Goal: Task Accomplishment & Management: Manage account settings

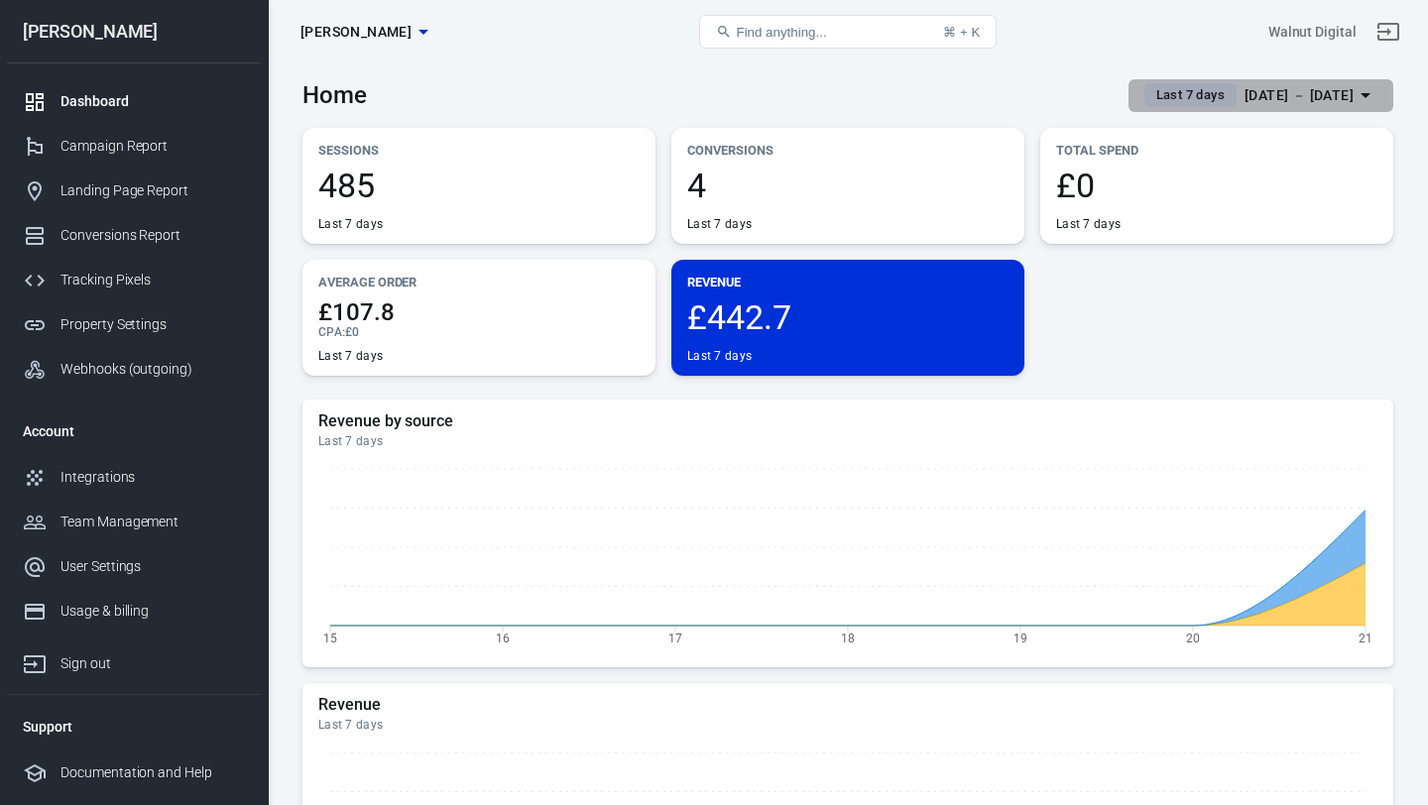
click at [1148, 94] on span "Last 7 days" at bounding box center [1190, 95] width 84 height 20
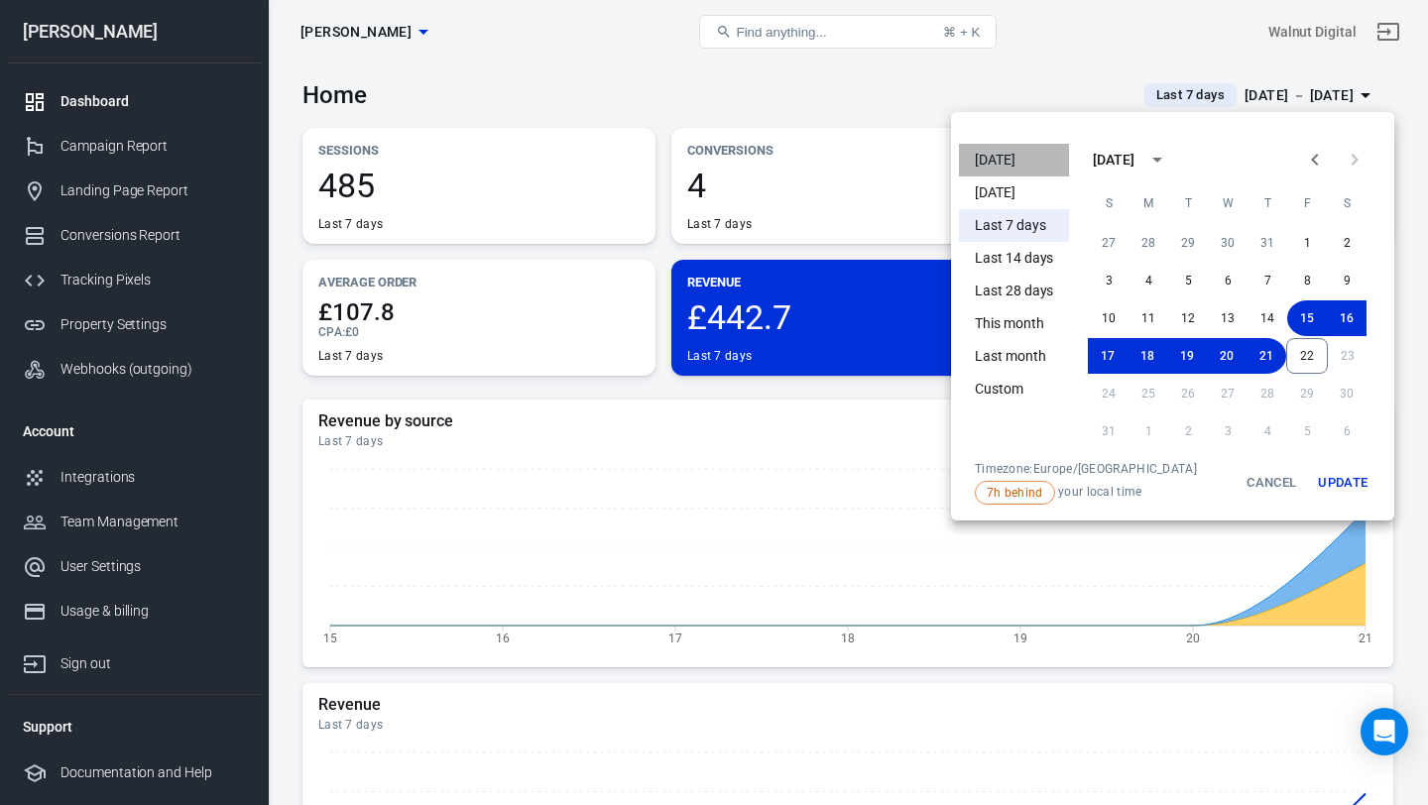
click at [1006, 154] on li "[DATE]" at bounding box center [1014, 160] width 110 height 33
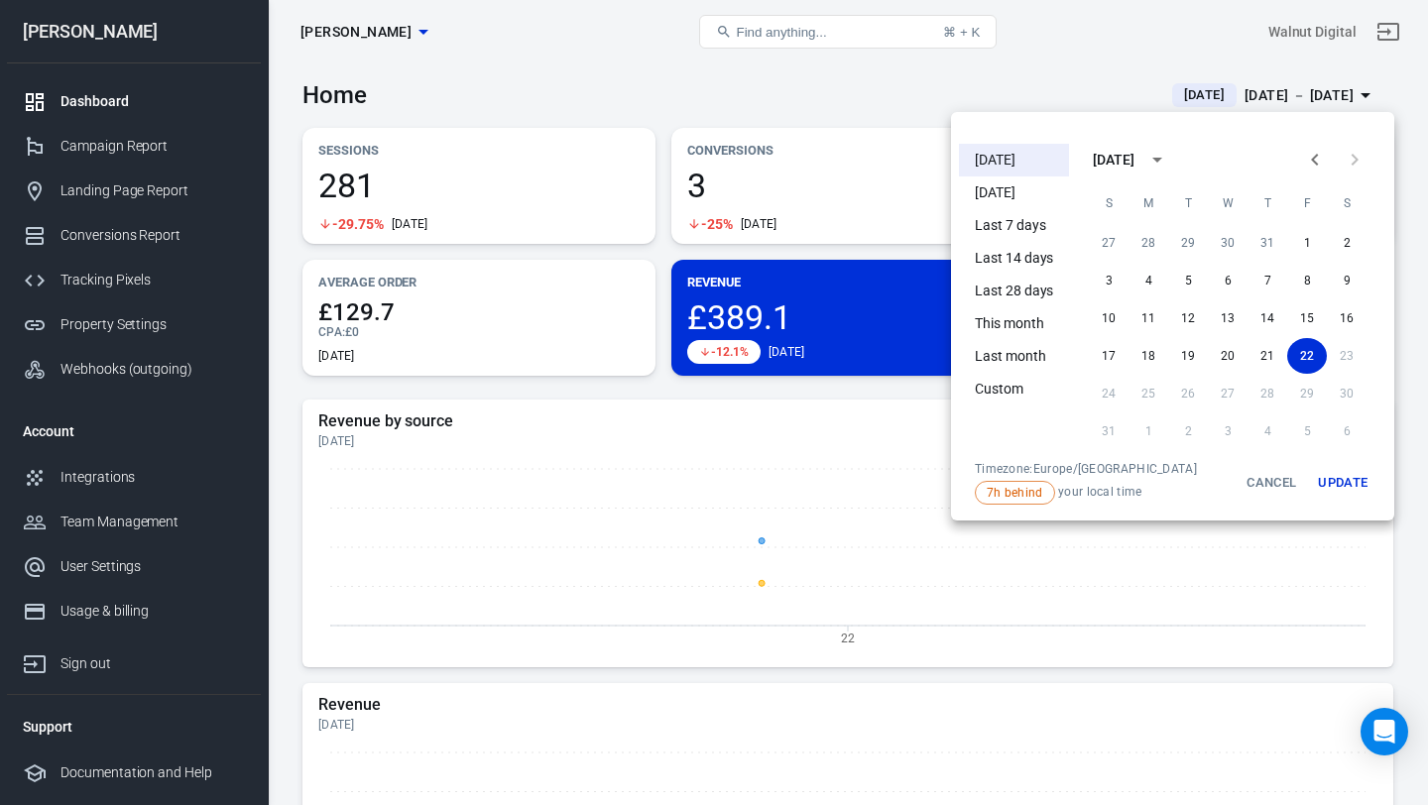
click at [898, 95] on div at bounding box center [714, 402] width 1428 height 805
